Goal: Book appointment/travel/reservation

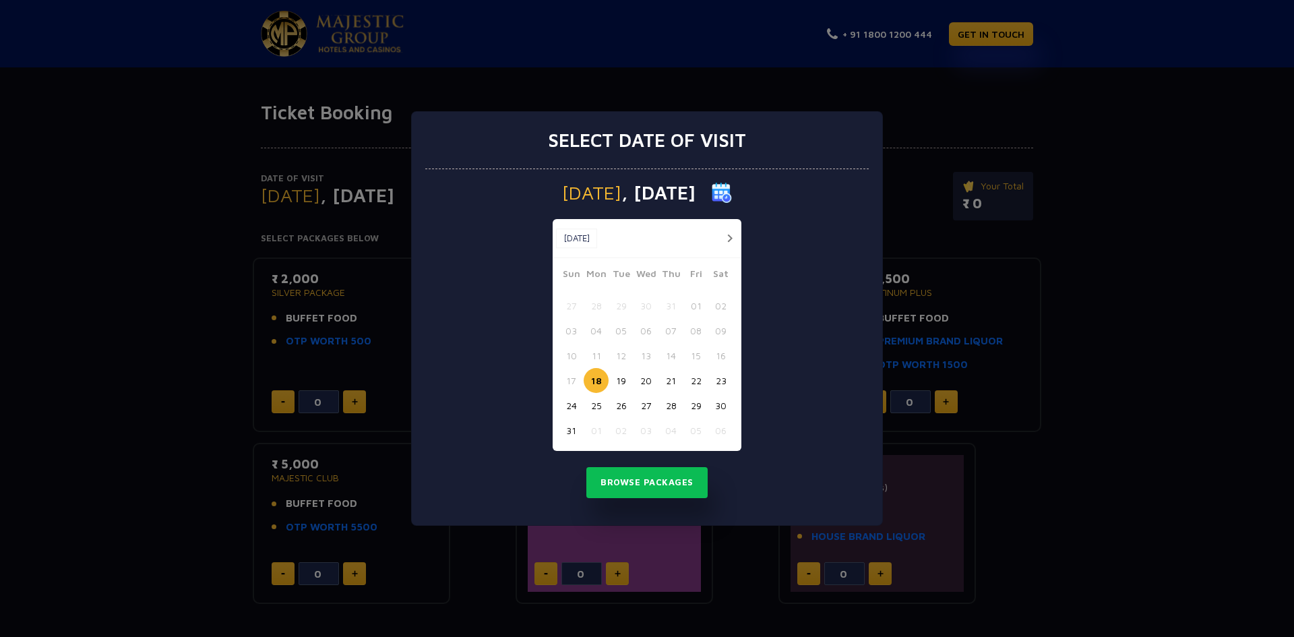
click at [624, 383] on button "19" at bounding box center [621, 380] width 25 height 25
click at [676, 493] on button "Browse Packages" at bounding box center [647, 482] width 121 height 31
